Goal: Task Accomplishment & Management: Use online tool/utility

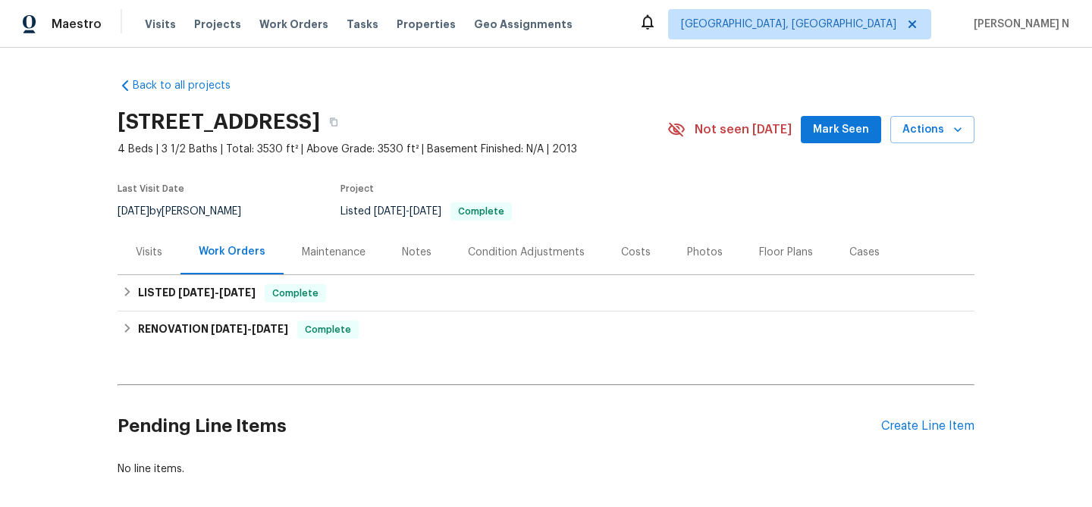
click at [332, 260] on div "Maintenance" at bounding box center [334, 252] width 100 height 45
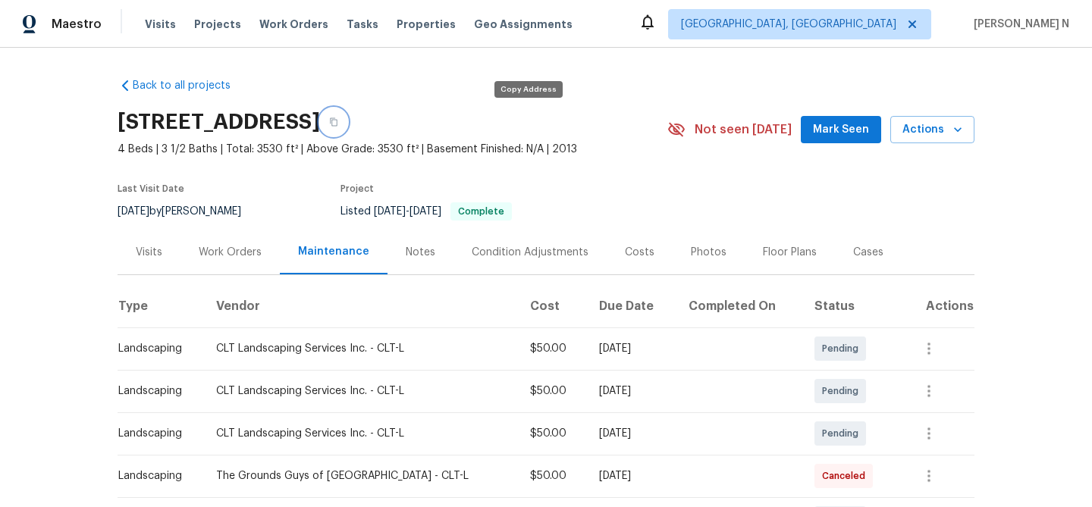
click at [338, 121] on icon "button" at bounding box center [333, 121] width 9 height 9
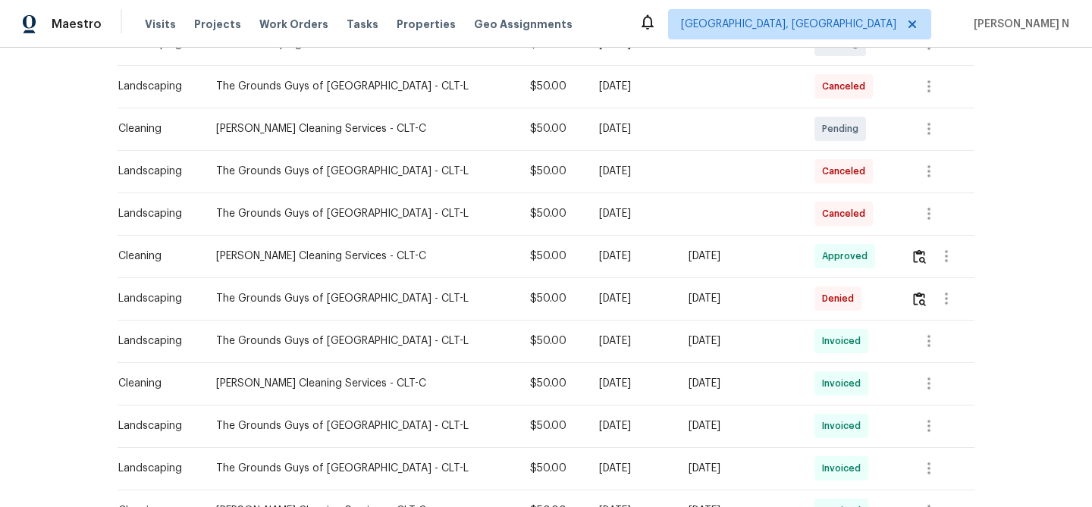
scroll to position [390, 0]
click at [917, 298] on img "button" at bounding box center [919, 298] width 13 height 14
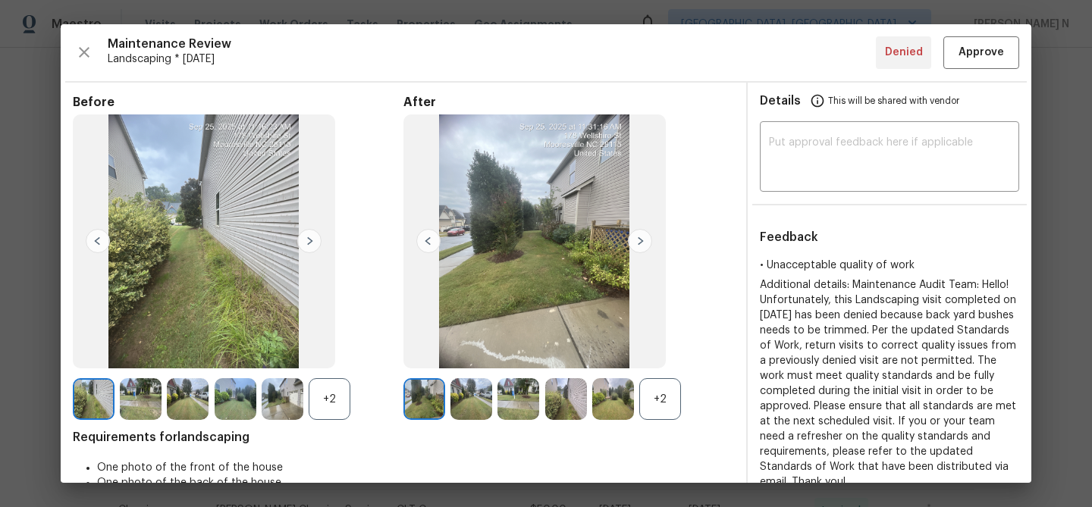
click at [669, 399] on div "+2" at bounding box center [660, 399] width 42 height 42
click at [334, 402] on div "+2" at bounding box center [330, 399] width 42 height 42
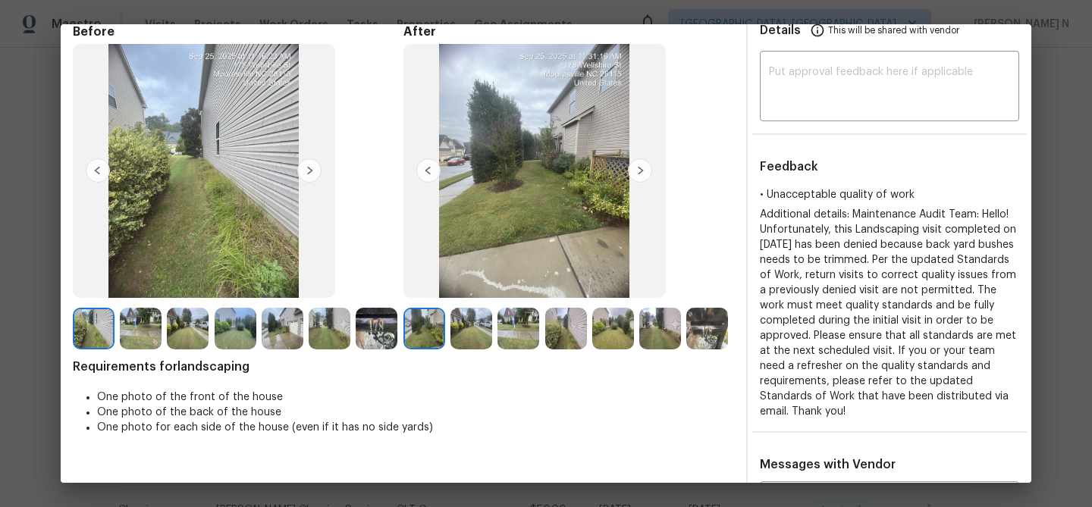
scroll to position [0, 0]
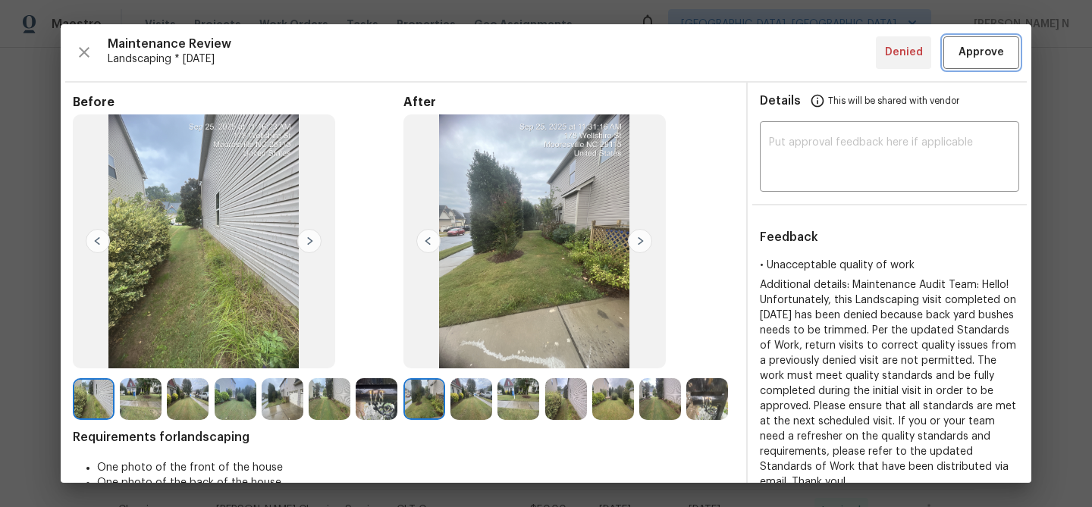
click at [957, 45] on span "Approve" at bounding box center [981, 52] width 52 height 19
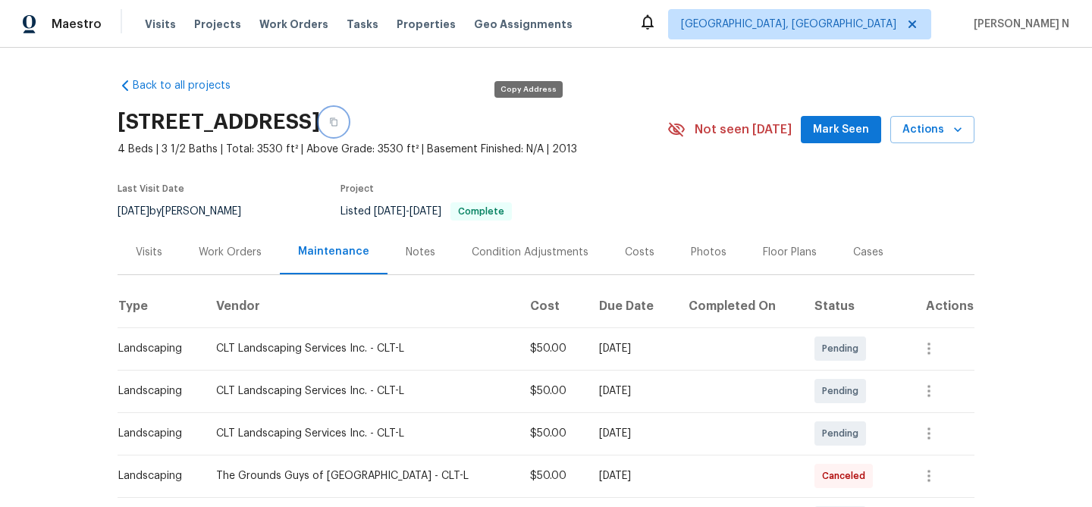
click at [347, 124] on button "button" at bounding box center [333, 121] width 27 height 27
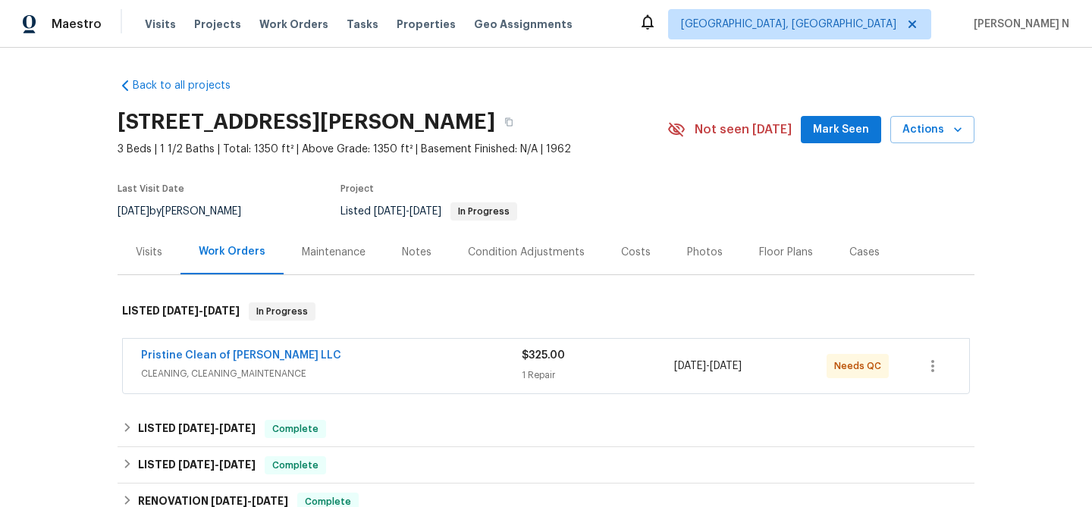
click at [340, 248] on div "Maintenance" at bounding box center [334, 252] width 64 height 15
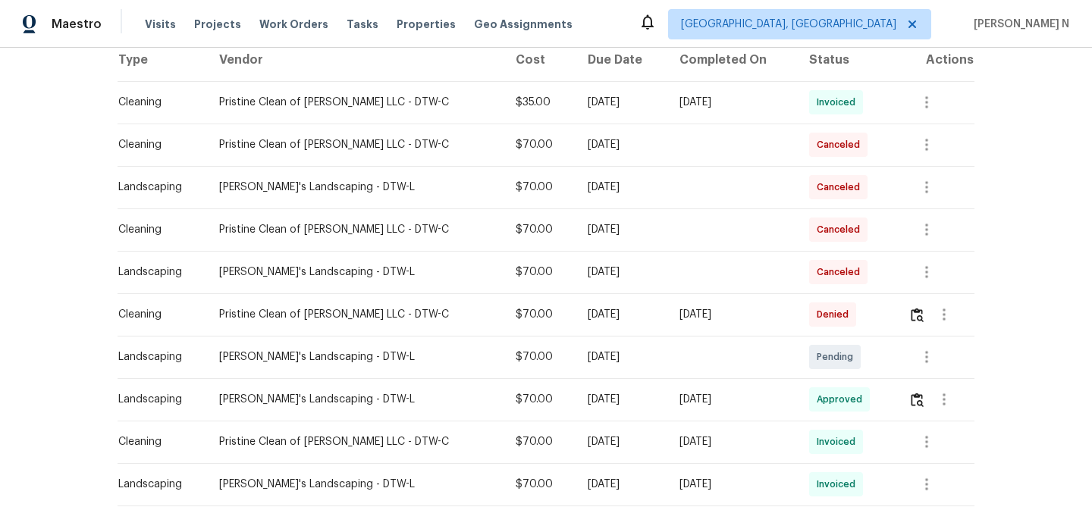
scroll to position [250, 0]
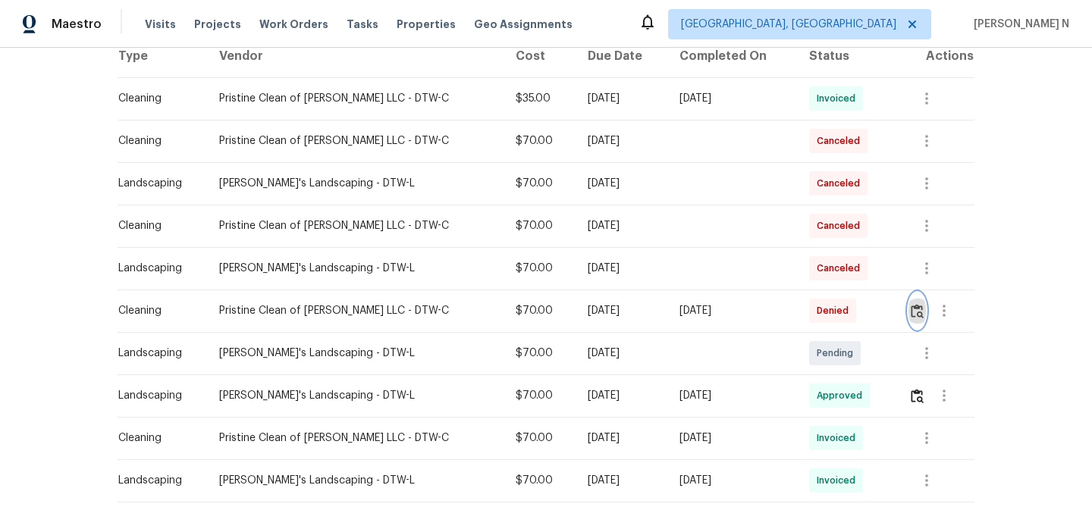
click at [915, 314] on img "button" at bounding box center [916, 311] width 13 height 14
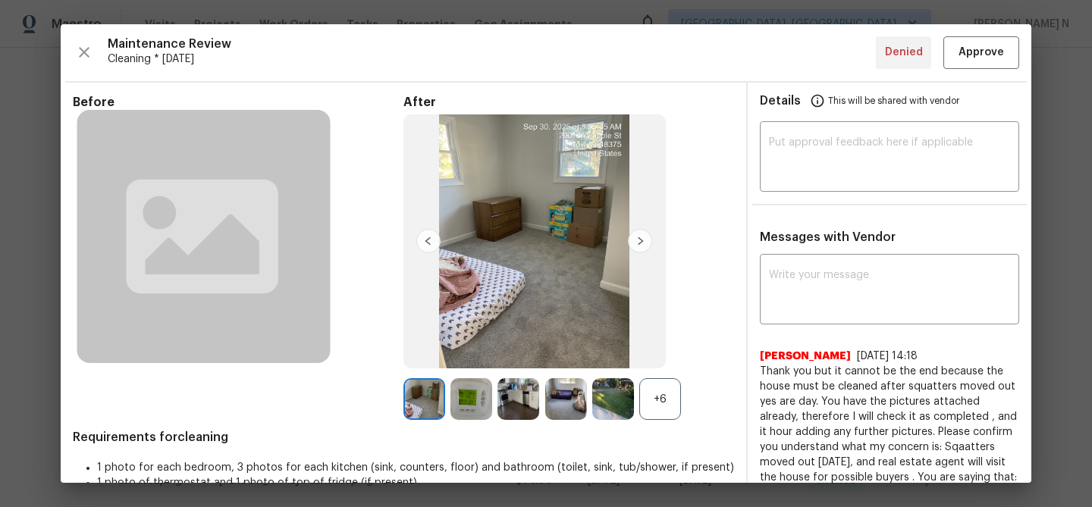
click at [678, 402] on div "+6" at bounding box center [660, 399] width 42 height 42
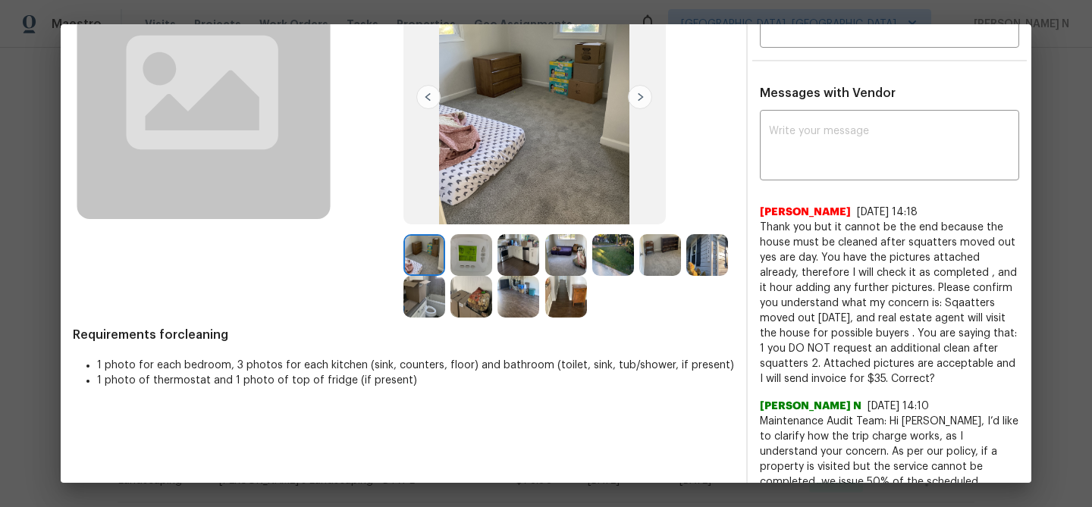
scroll to position [139, 0]
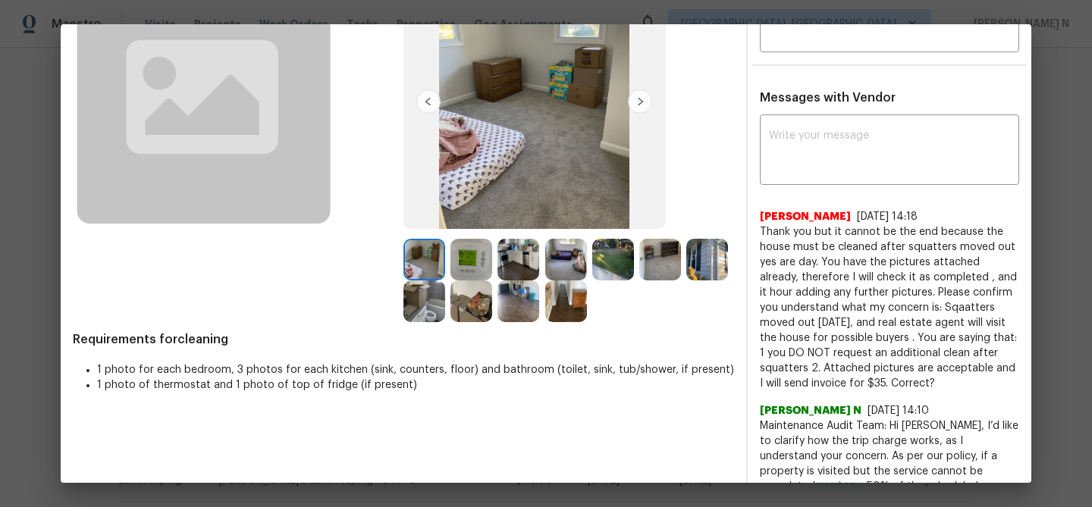
click at [971, 381] on span "Thank you but it cannot be the end because the house must be cleaned after squa…" at bounding box center [889, 307] width 259 height 167
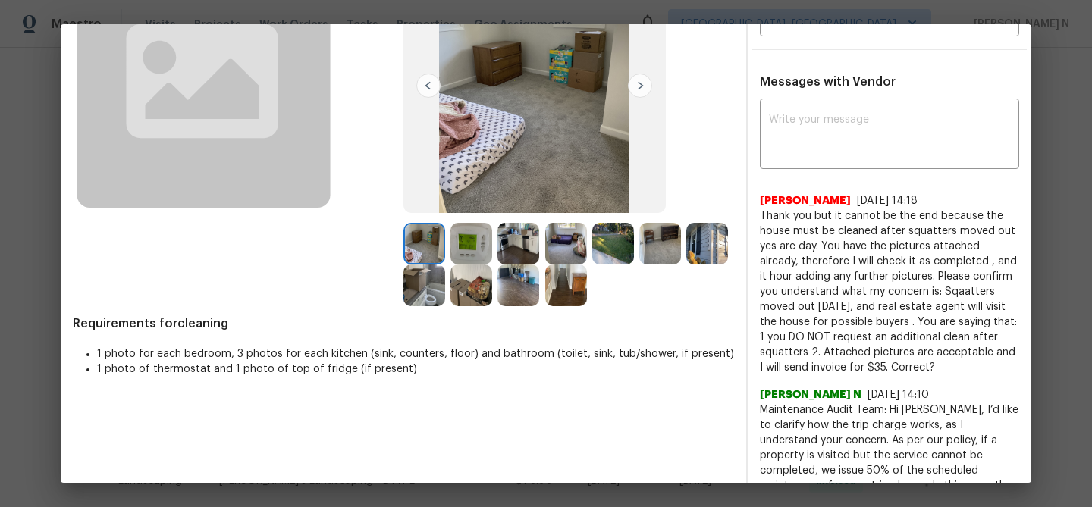
scroll to position [156, 0]
drag, startPoint x: 762, startPoint y: 215, endPoint x: 943, endPoint y: 362, distance: 233.3
click at [943, 362] on span "Thank you but it cannot be the end because the house must be cleaned after squa…" at bounding box center [889, 291] width 259 height 167
copy span "Thank you but it cannot be the end because the house must be cleaned after squa…"
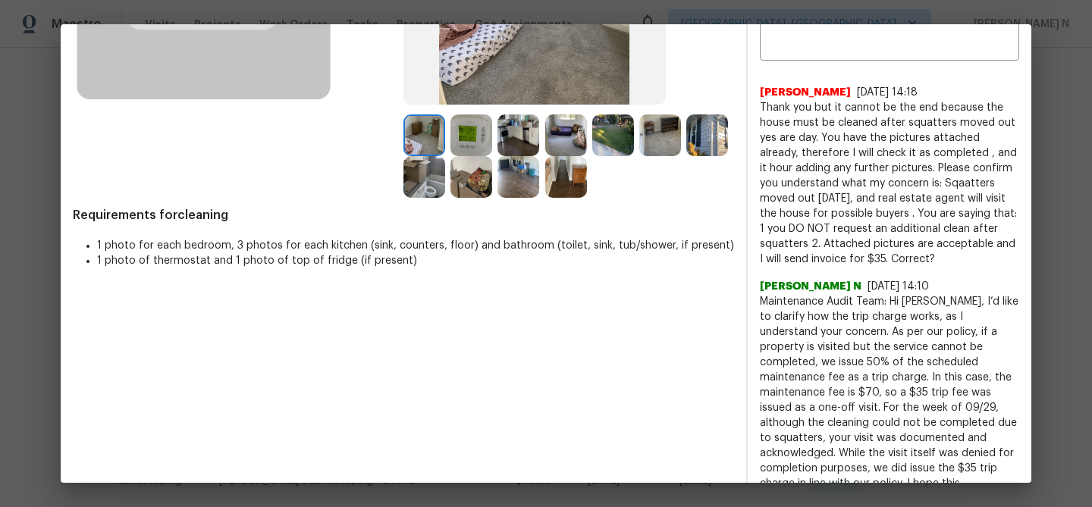
scroll to position [267, 0]
